Goal: Information Seeking & Learning: Find specific fact

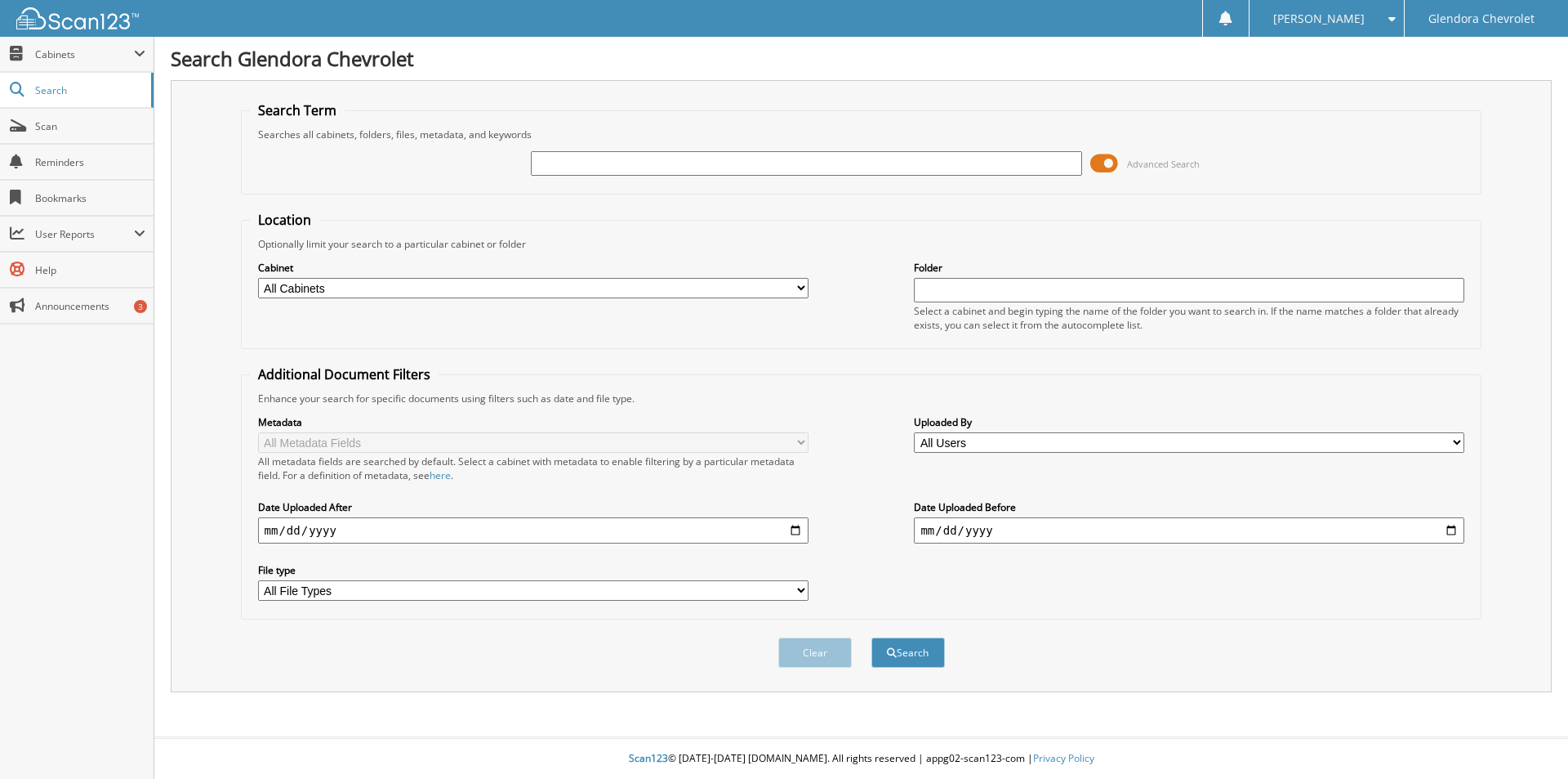
click at [628, 170] on input "text" at bounding box center [806, 163] width 551 height 24
type input "43482"
click at [872, 637] on button "Search" at bounding box center [908, 652] width 74 height 30
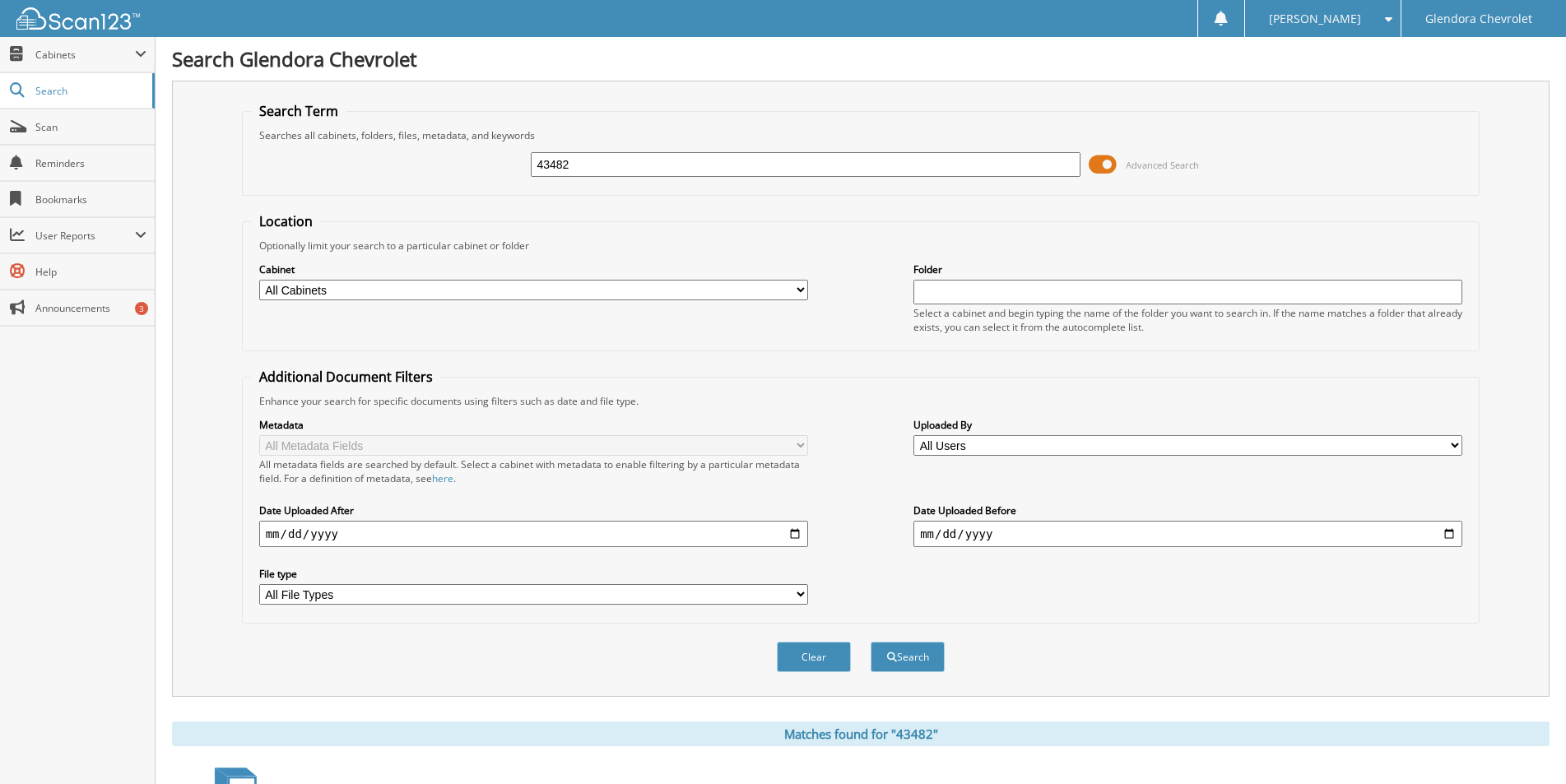
click at [1027, 63] on h1 "Search Glendora Chevrolet" at bounding box center [861, 59] width 1378 height 27
click at [1081, 78] on div "Search Glendora Chevrolet Search Term Searches all cabinets, folders, files, me…" at bounding box center [860, 705] width 1411 height 1410
